Goal: Ask a question

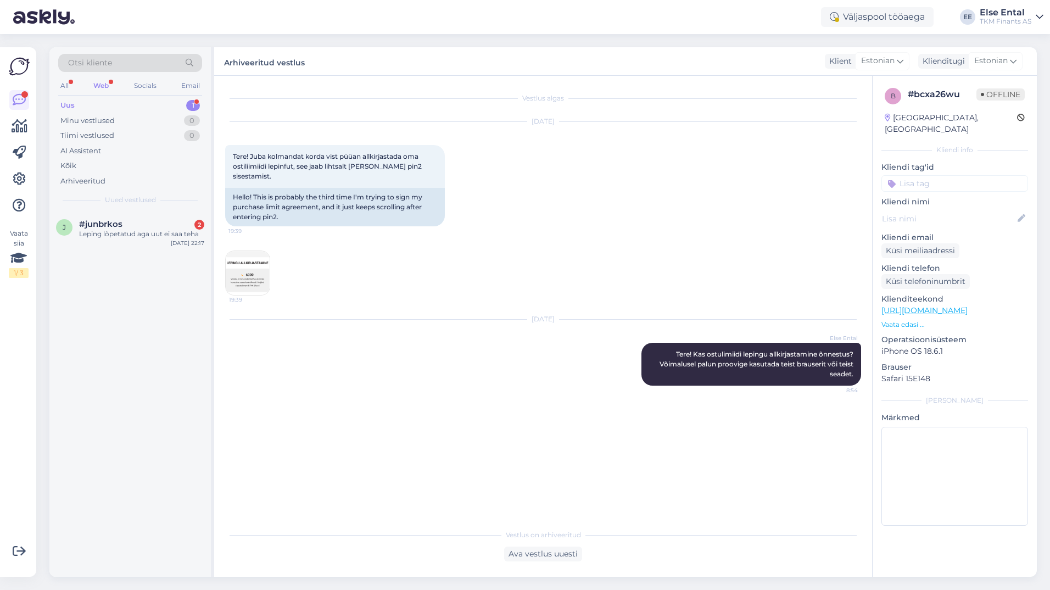
click at [98, 104] on div "Uus 1" at bounding box center [130, 105] width 144 height 15
click at [140, 236] on div "Leping lõpetatud aga uut ei saa teha" at bounding box center [141, 234] width 125 height 10
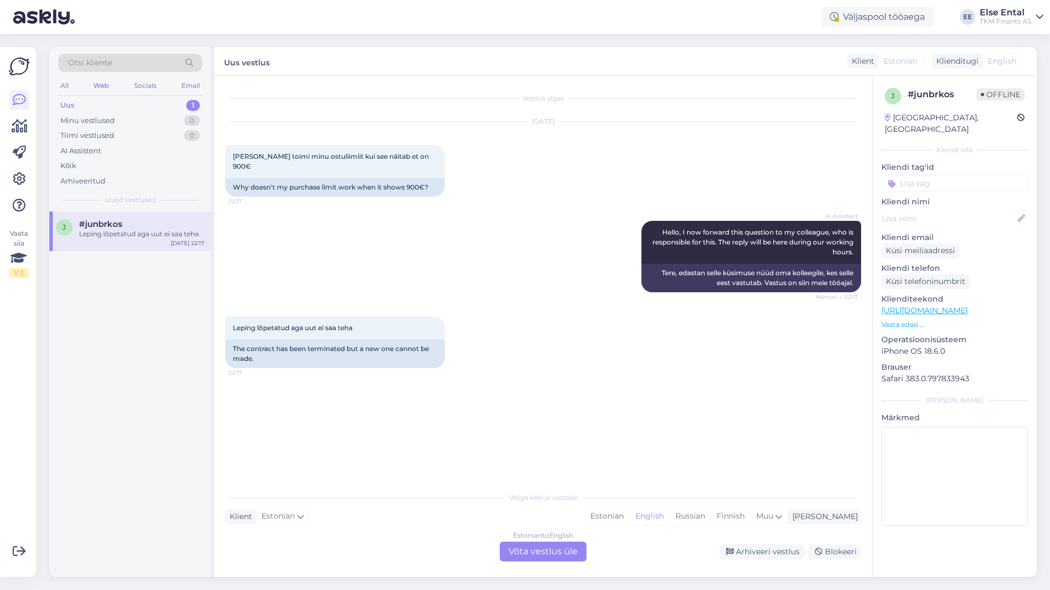
click at [525, 555] on div "Estonian to English Võta vestlus üle" at bounding box center [543, 552] width 87 height 20
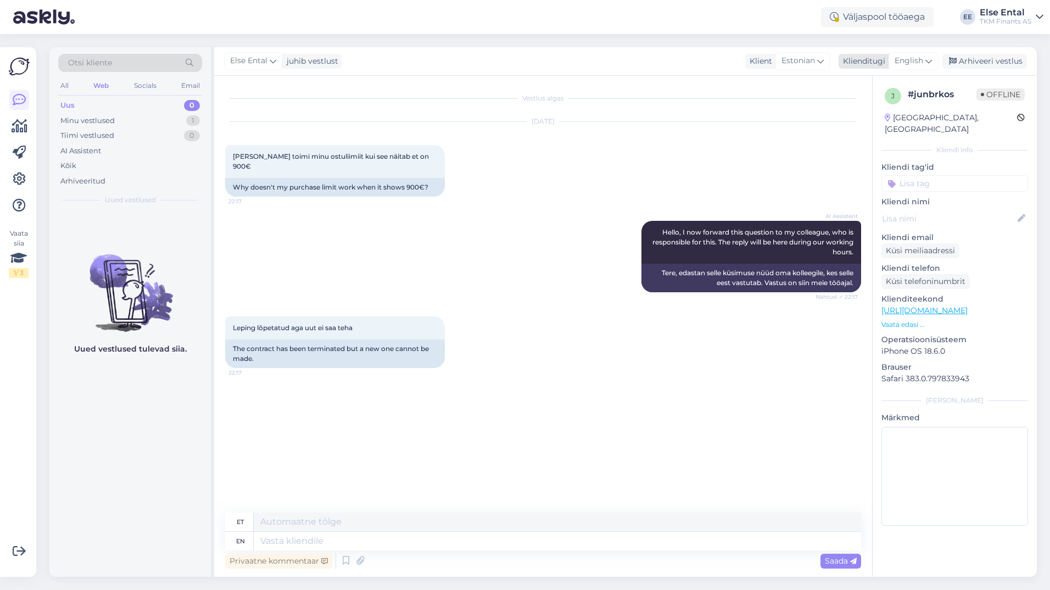
click at [910, 66] on span "English" at bounding box center [909, 61] width 29 height 12
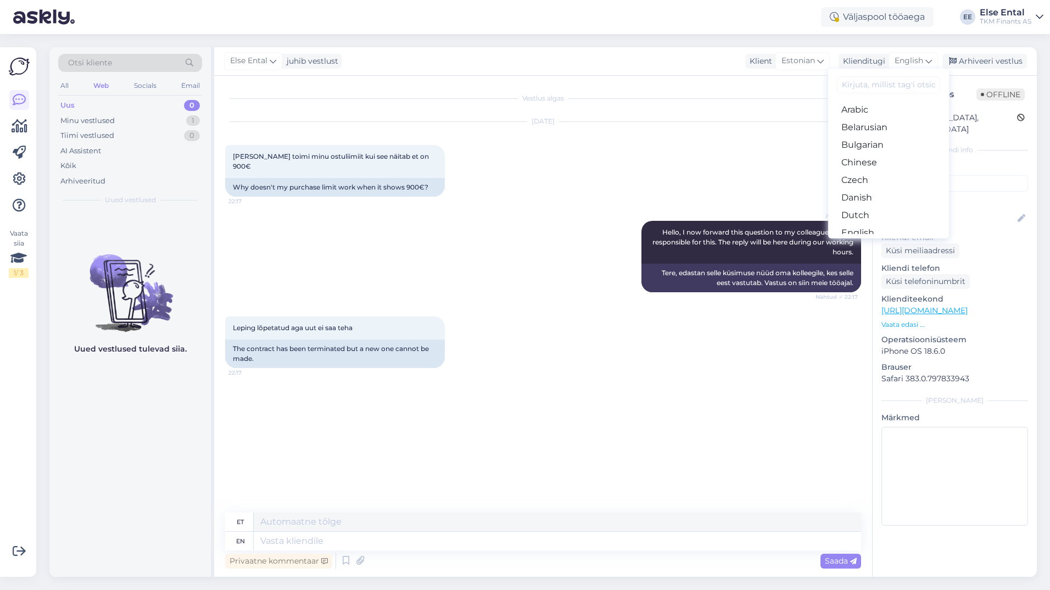
scroll to position [55, 0]
click at [859, 193] on link "Estonian" at bounding box center [888, 196] width 121 height 18
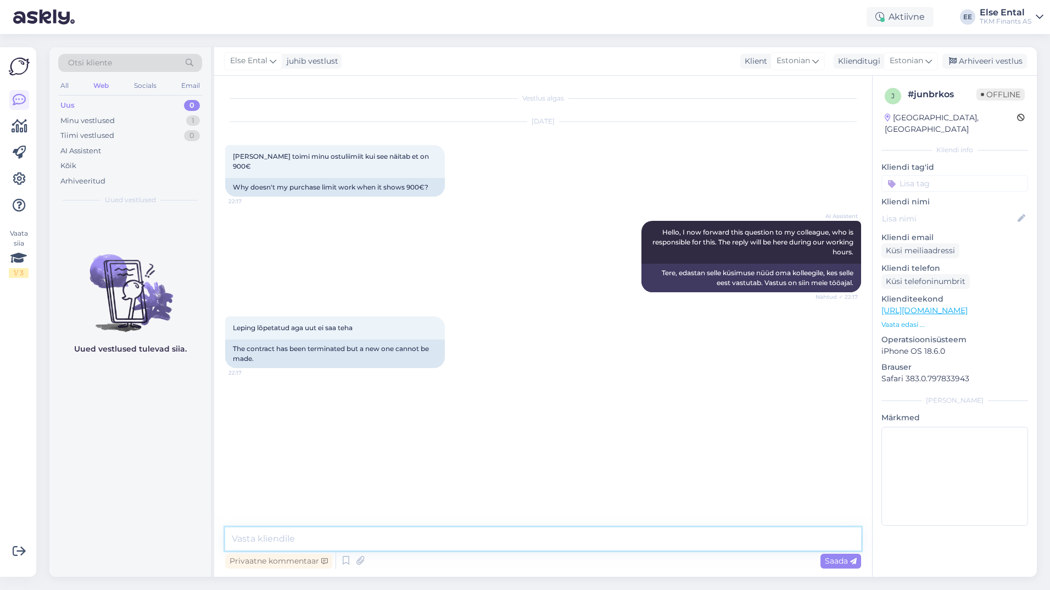
click at [367, 531] on textarea at bounding box center [543, 538] width 636 height 23
click at [396, 541] on textarea at bounding box center [543, 538] width 636 height 23
click at [389, 536] on textarea "Tere! Palun saatke m" at bounding box center [543, 538] width 636 height 23
type textarea "Tere! Palun saatke meile Teie tuvastamiseks Teie viitenumber."
click at [840, 563] on span "Saada" at bounding box center [841, 561] width 32 height 10
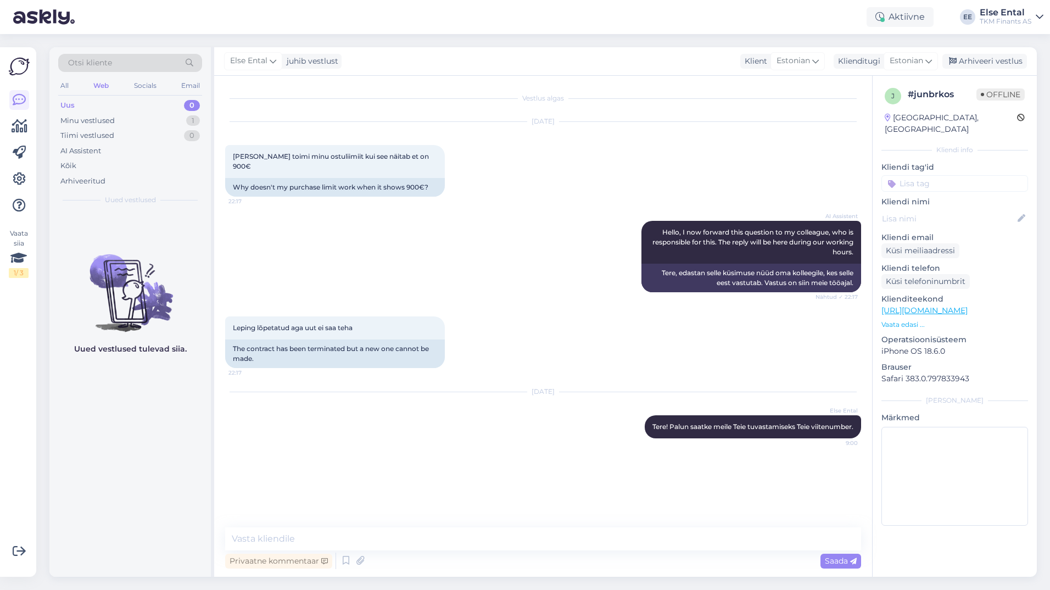
drag, startPoint x: 467, startPoint y: 554, endPoint x: 468, endPoint y: 549, distance: 5.5
click at [467, 554] on div "Privaatne kommentaar Saada" at bounding box center [543, 560] width 636 height 21
click at [468, 549] on textarea at bounding box center [543, 538] width 636 height 23
click at [668, 494] on div "Vestlus algas [DATE] [PERSON_NAME] toimi minu ostuliimiit kui see näitab et on …" at bounding box center [548, 302] width 646 height 431
